Goal: Navigation & Orientation: Find specific page/section

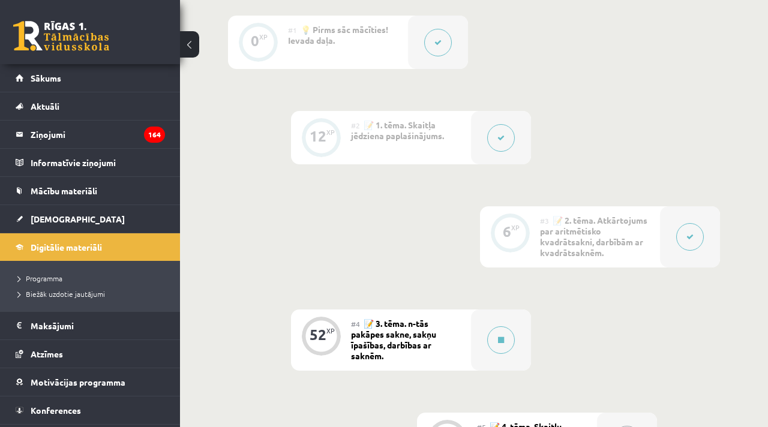
scroll to position [425, 0]
click at [502, 137] on icon at bounding box center [500, 136] width 7 height 7
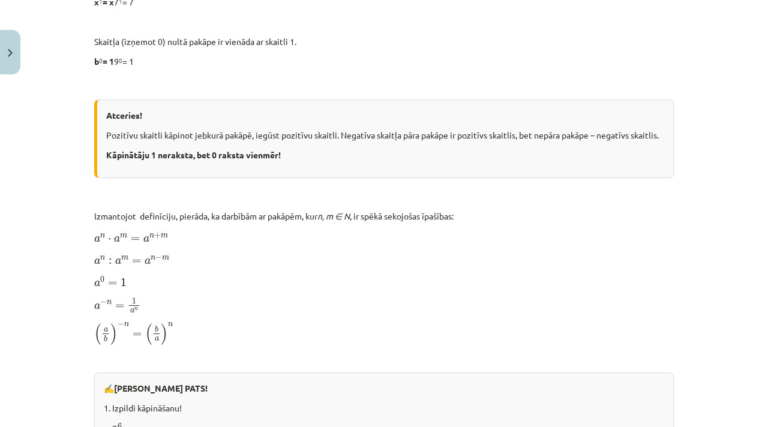
scroll to position [1317, 0]
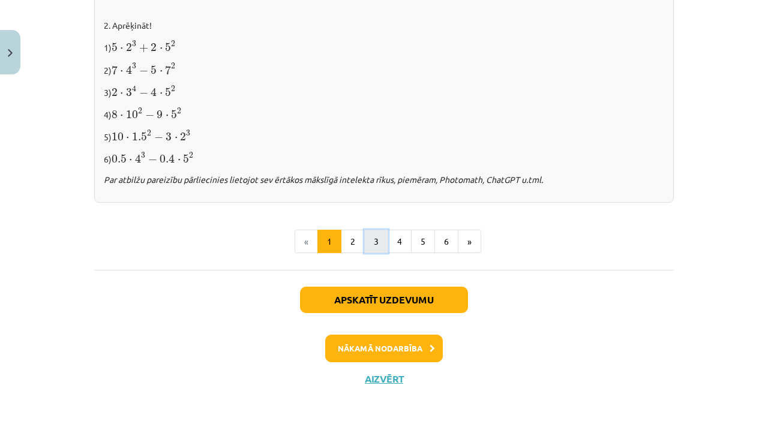
click at [383, 242] on button "3" at bounding box center [376, 242] width 24 height 24
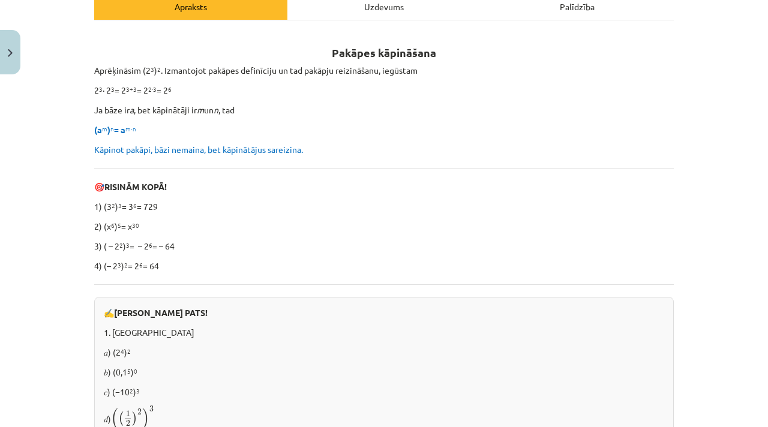
scroll to position [173, 0]
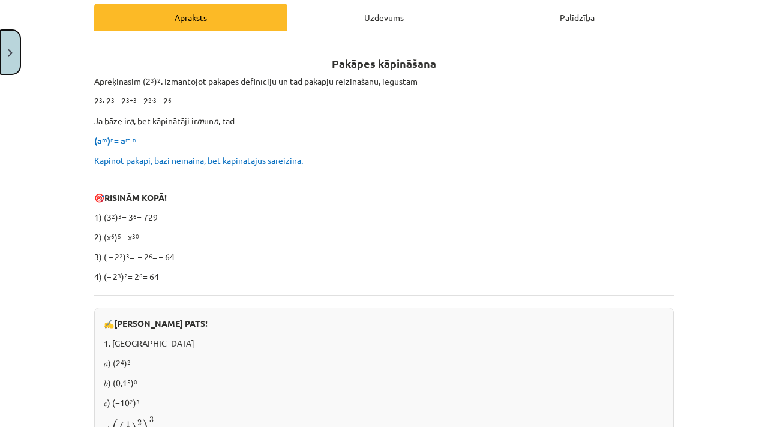
click at [7, 52] on button "Close" at bounding box center [10, 52] width 20 height 44
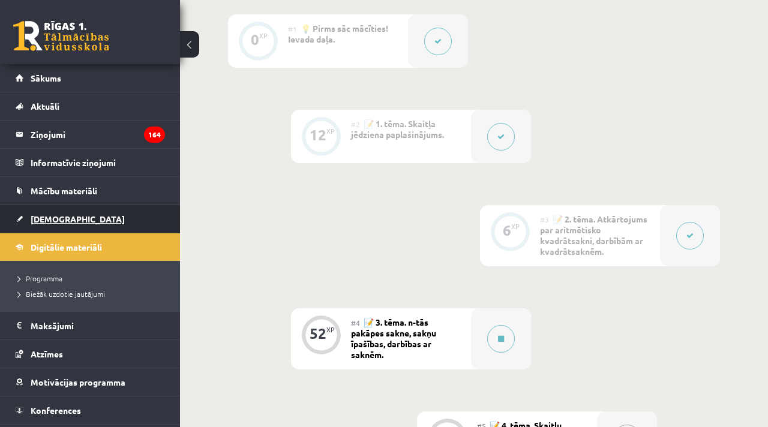
click at [44, 221] on span "[DEMOGRAPHIC_DATA]" at bounding box center [78, 219] width 94 height 11
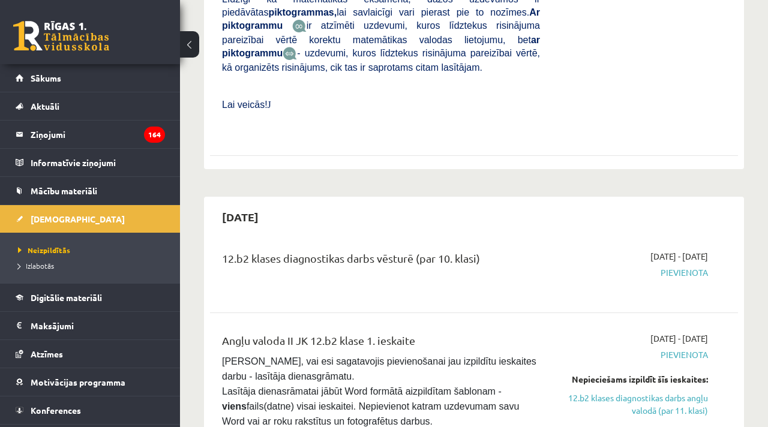
scroll to position [719, 0]
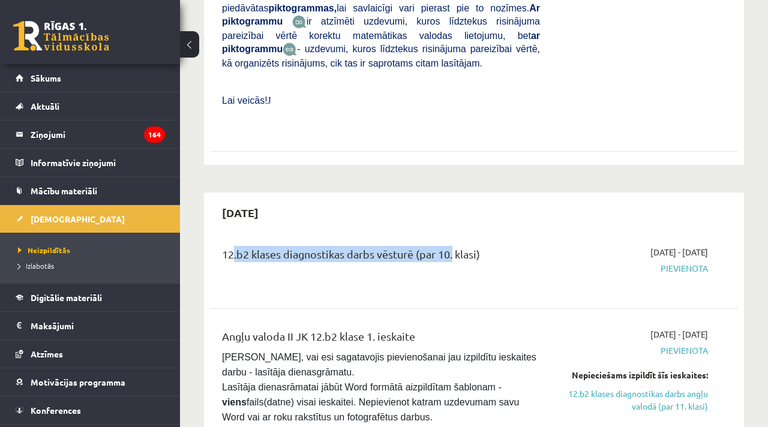
drag, startPoint x: 227, startPoint y: 241, endPoint x: 451, endPoint y: 238, distance: 223.2
click at [451, 246] on div "12.b2 klases diagnostikas darbs vēsturē (par 10. klasi)" at bounding box center [381, 257] width 318 height 22
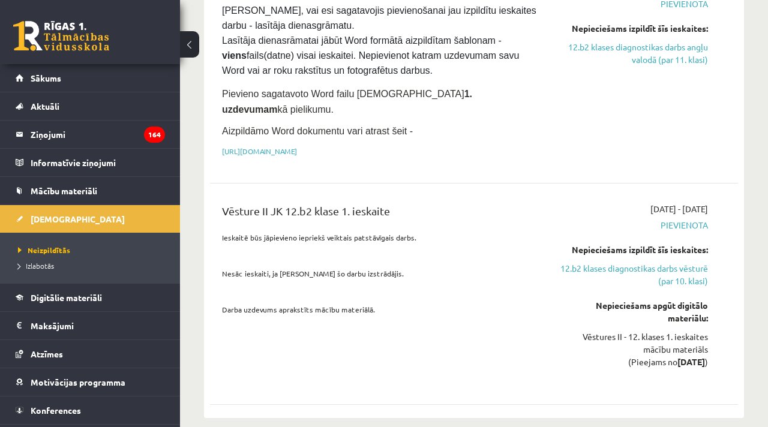
scroll to position [1068, 0]
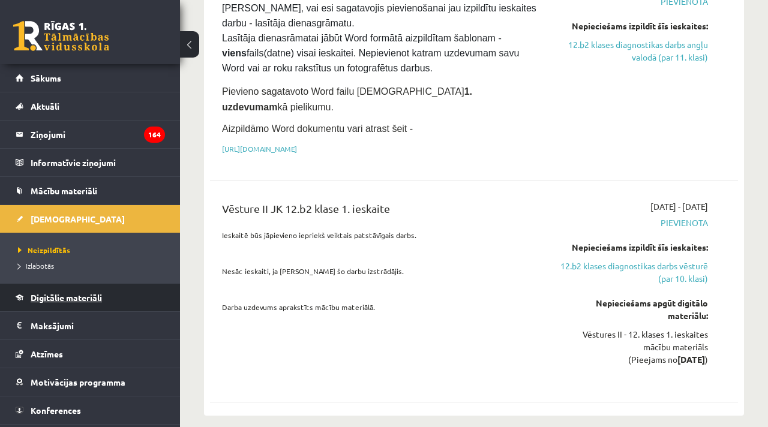
click at [75, 299] on span "Digitālie materiāli" at bounding box center [66, 297] width 71 height 11
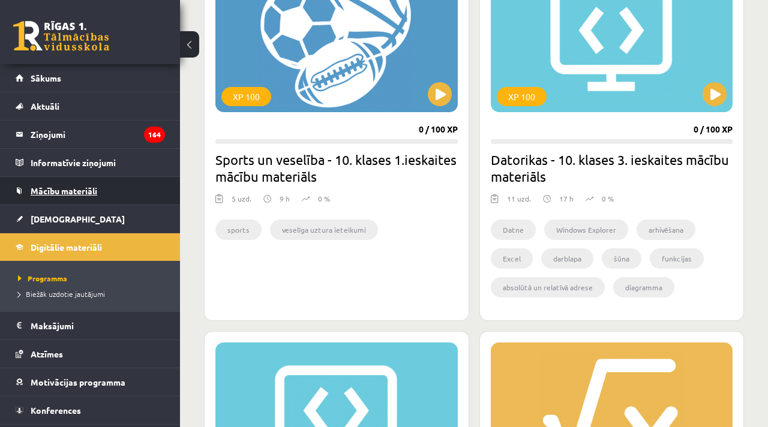
click at [65, 187] on span "Mācību materiāli" at bounding box center [64, 190] width 67 height 11
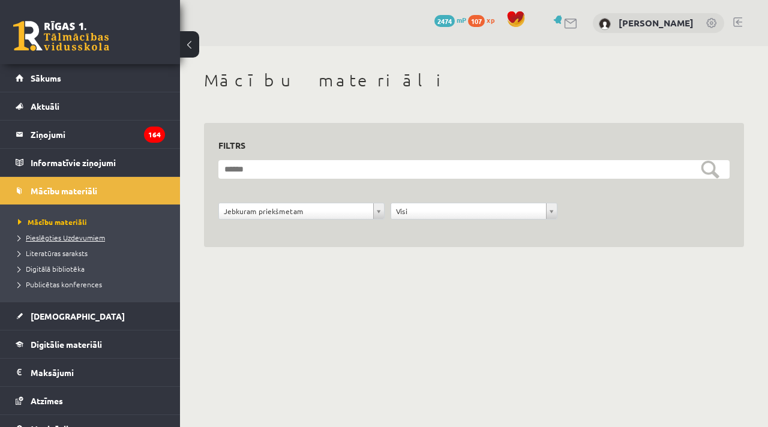
click at [86, 237] on span "Pieslēgties Uzdevumiem" at bounding box center [61, 238] width 87 height 10
